Goal: Task Accomplishment & Management: Manage account settings

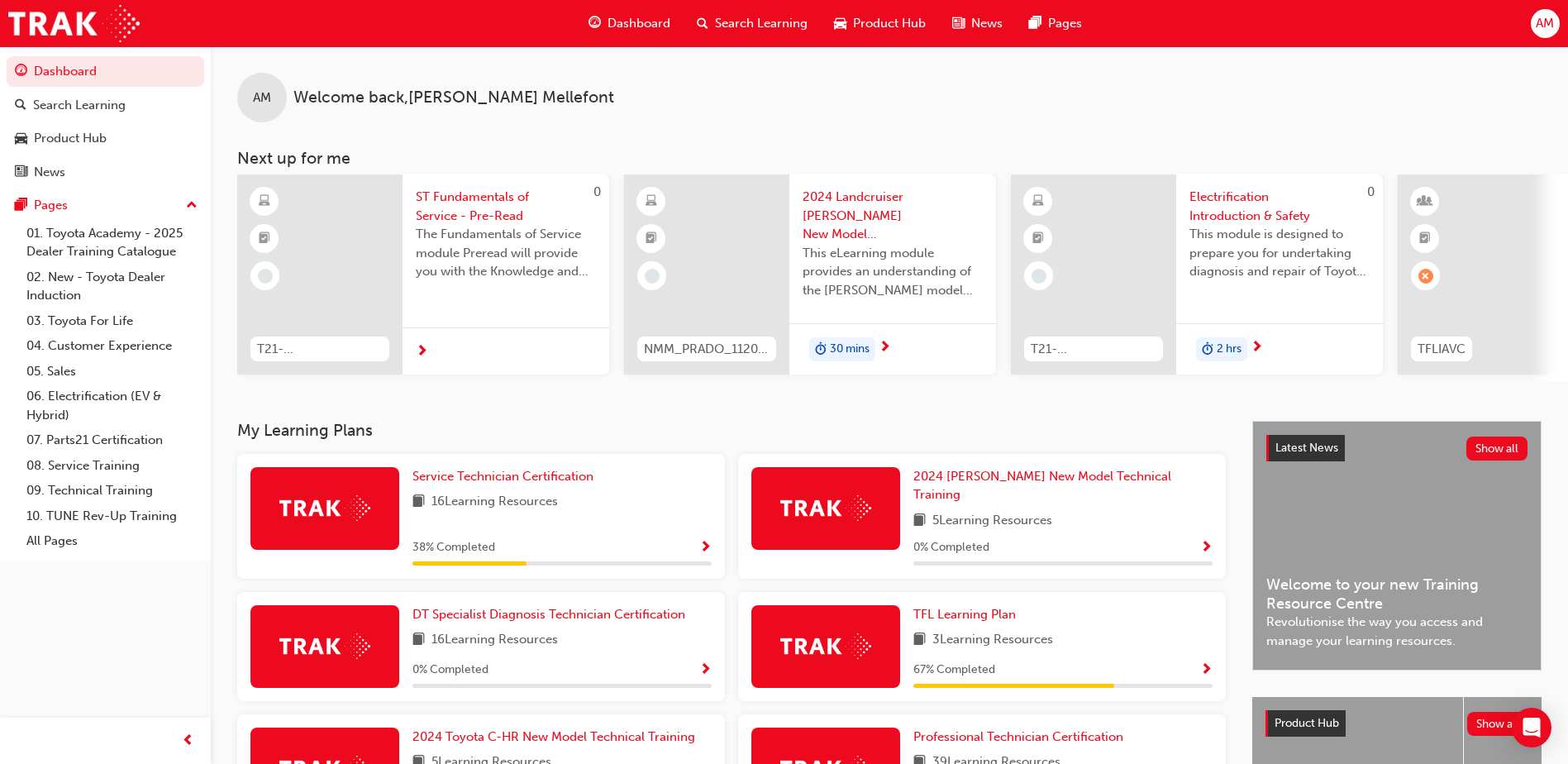
click at [1557, 15] on div "AM" at bounding box center [1545, 23] width 29 height 29
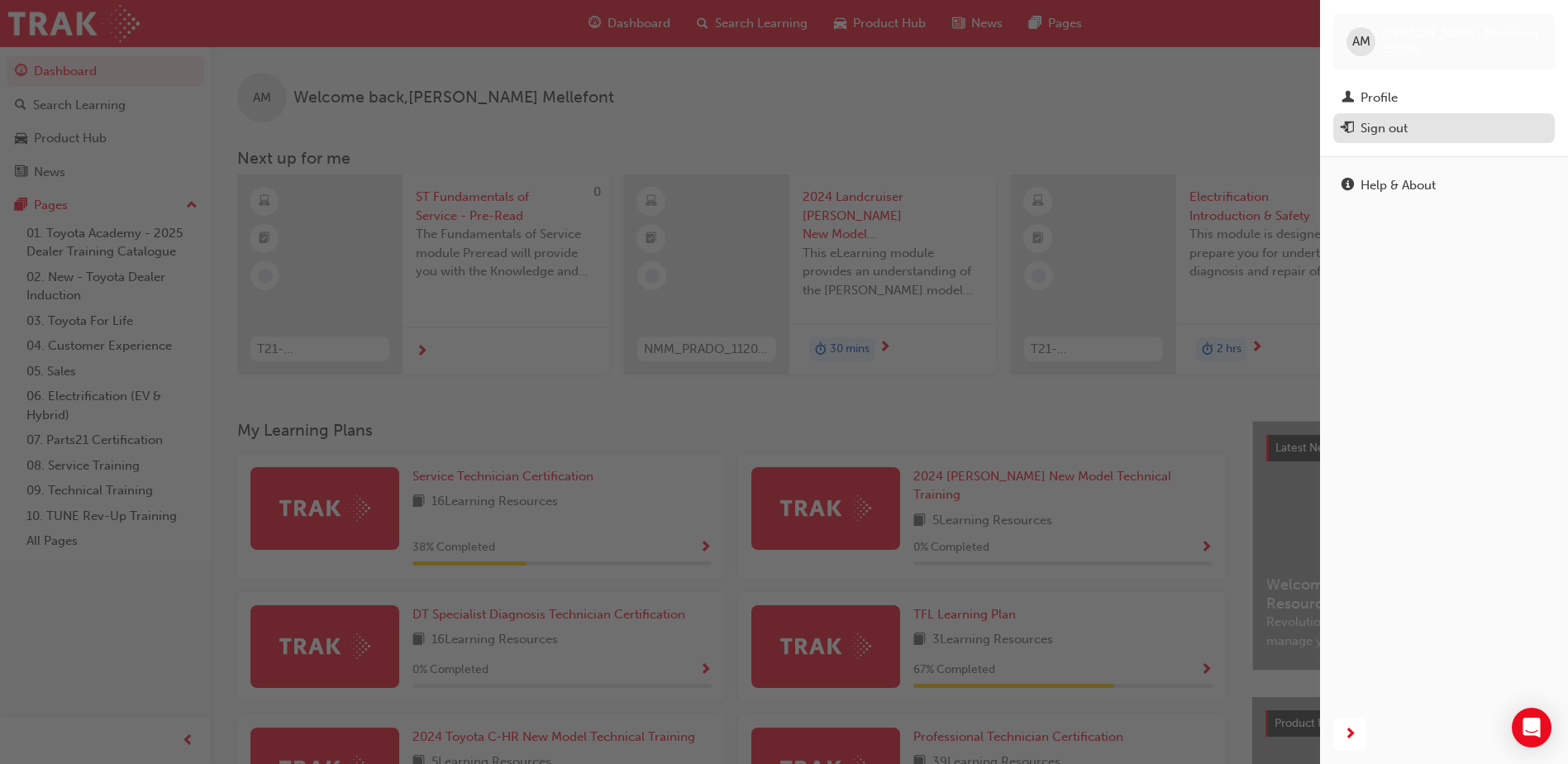
click at [1397, 128] on div "Sign out" at bounding box center [1384, 128] width 47 height 19
